Goal: Check status: Check status

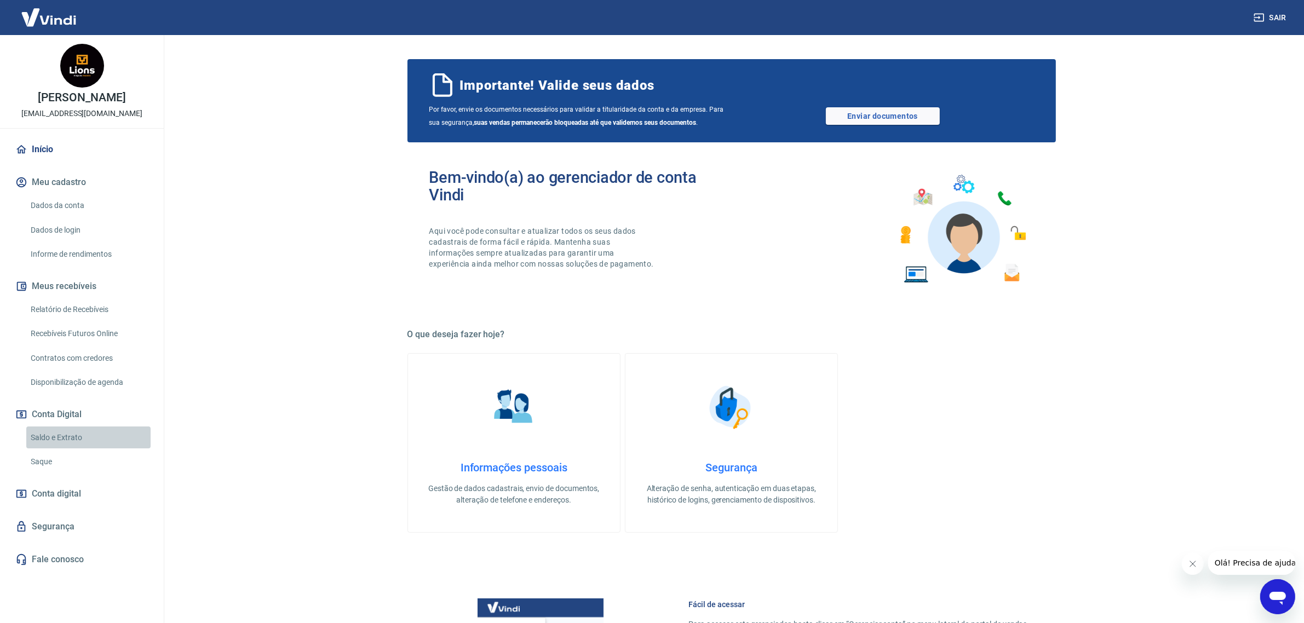
click at [56, 442] on link "Saldo e Extrato" at bounding box center [88, 438] width 124 height 22
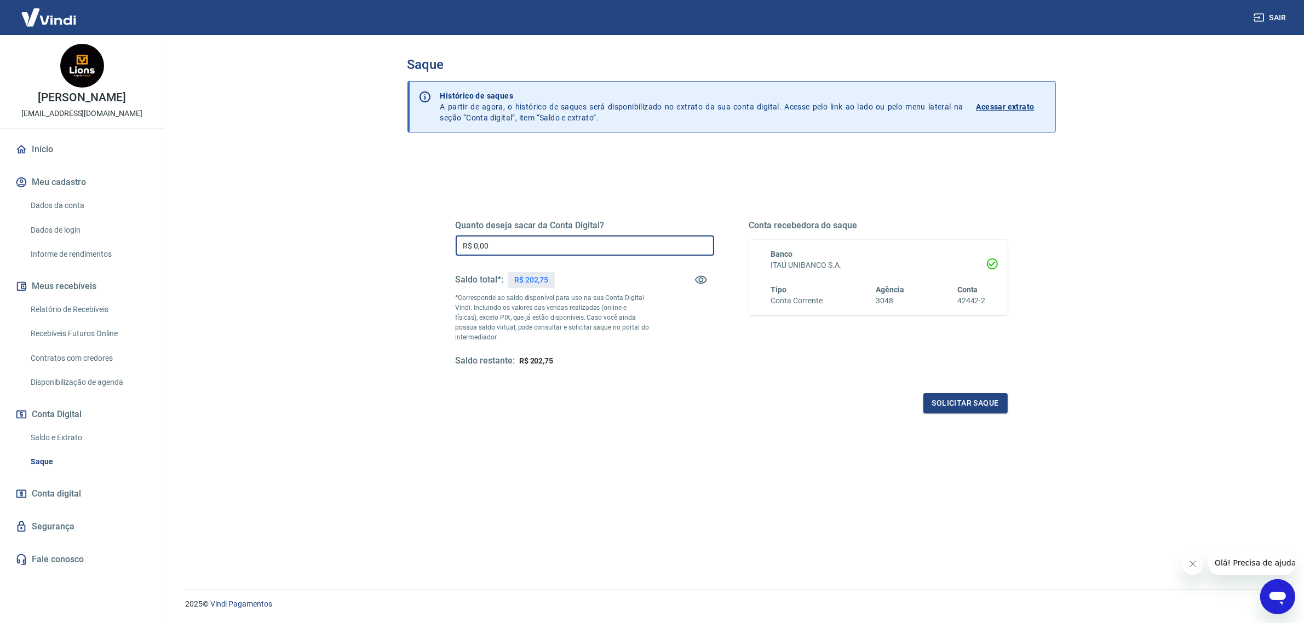
drag, startPoint x: 387, startPoint y: 242, endPoint x: 380, endPoint y: 242, distance: 7.7
click at [380, 242] on main "Saque Histórico de saques A partir de agora, o histórico de saques será disponi…" at bounding box center [731, 329] width 1145 height 588
click at [75, 138] on link "Início" at bounding box center [81, 149] width 137 height 24
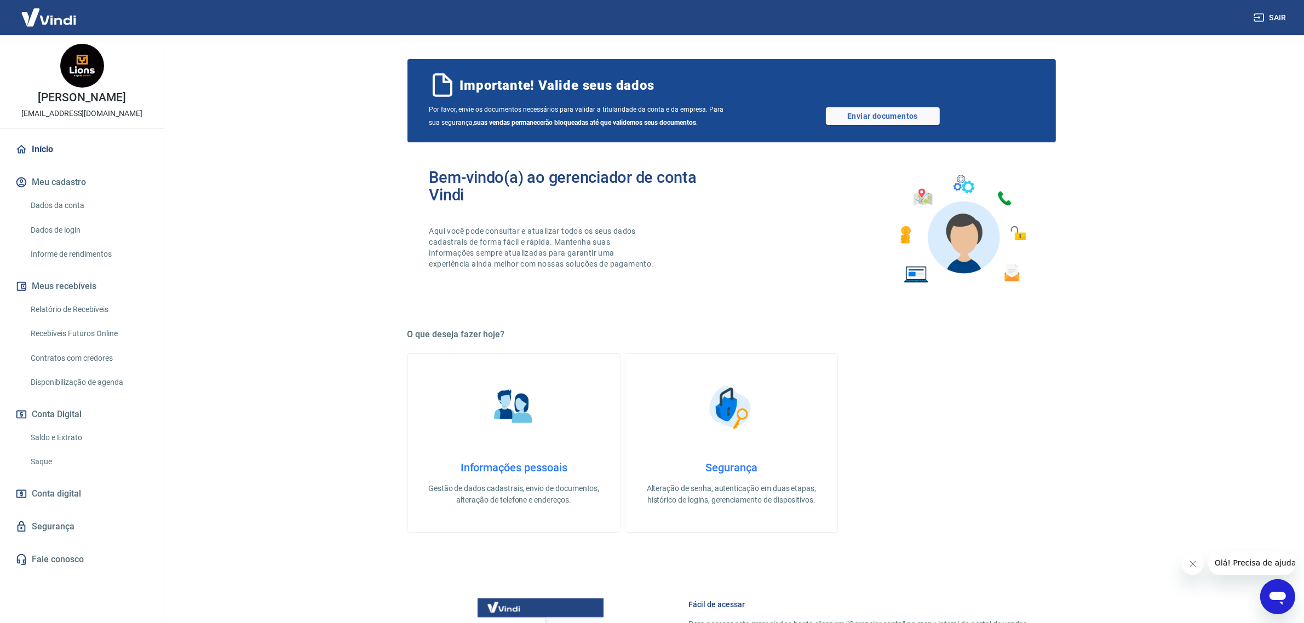
click at [74, 439] on link "Saldo e Extrato" at bounding box center [88, 438] width 124 height 22
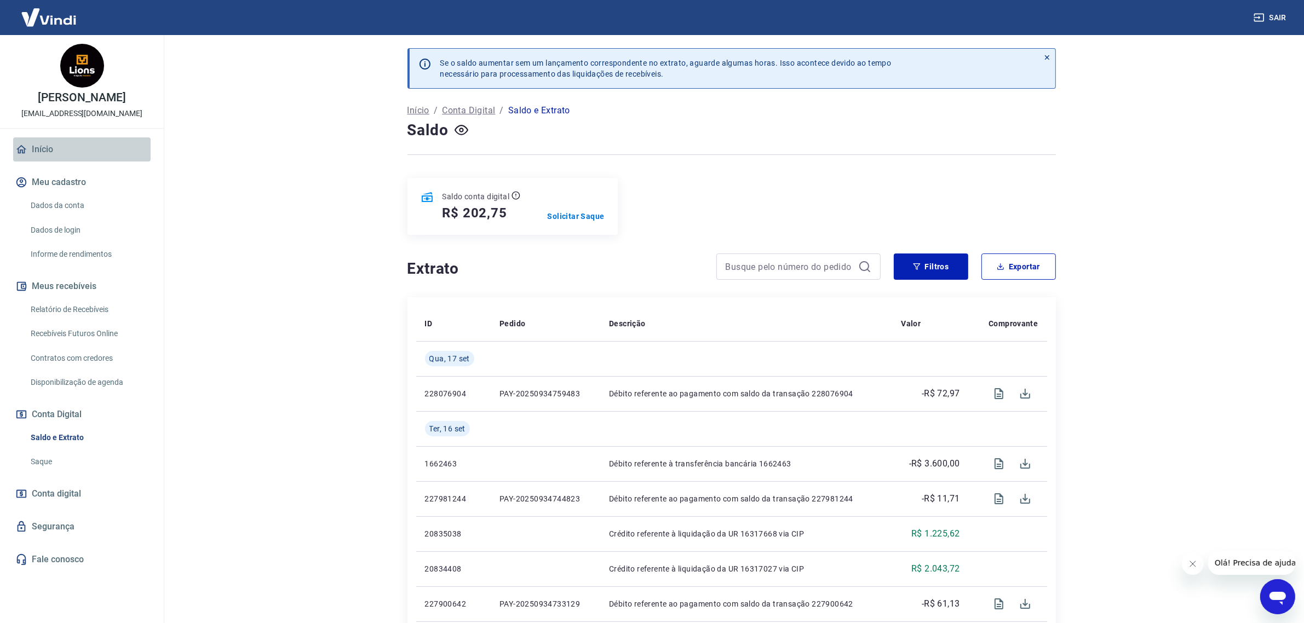
click at [56, 148] on link "Início" at bounding box center [81, 149] width 137 height 24
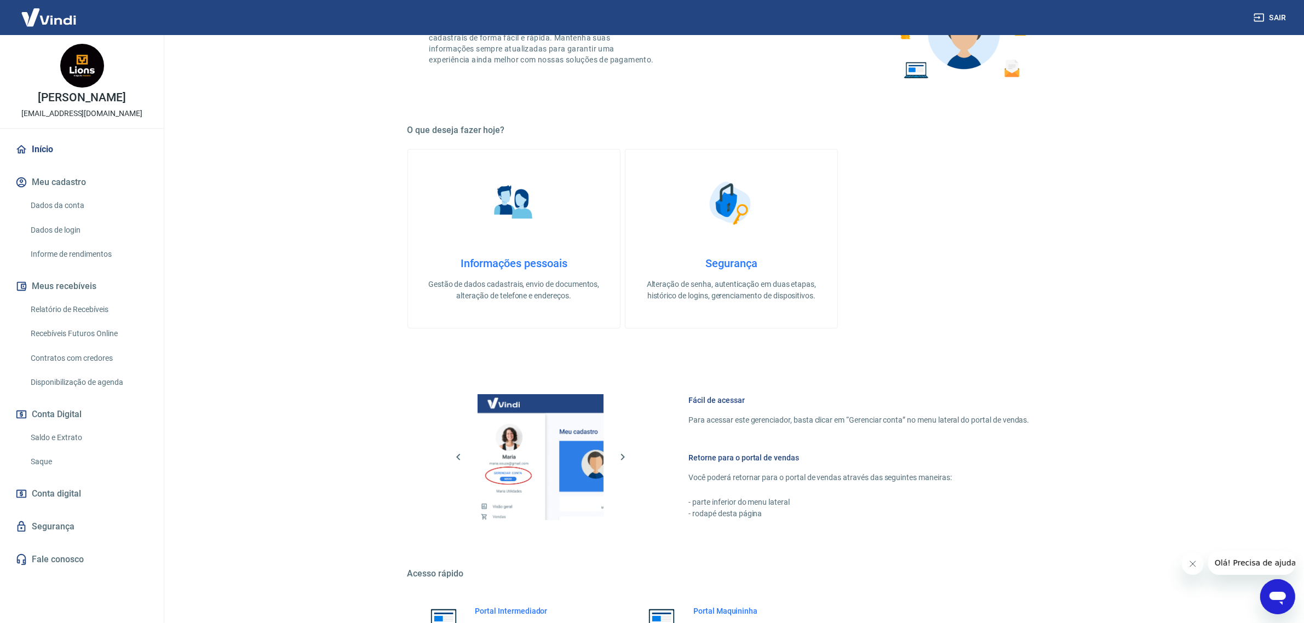
scroll to position [205, 0]
